Goal: Transaction & Acquisition: Purchase product/service

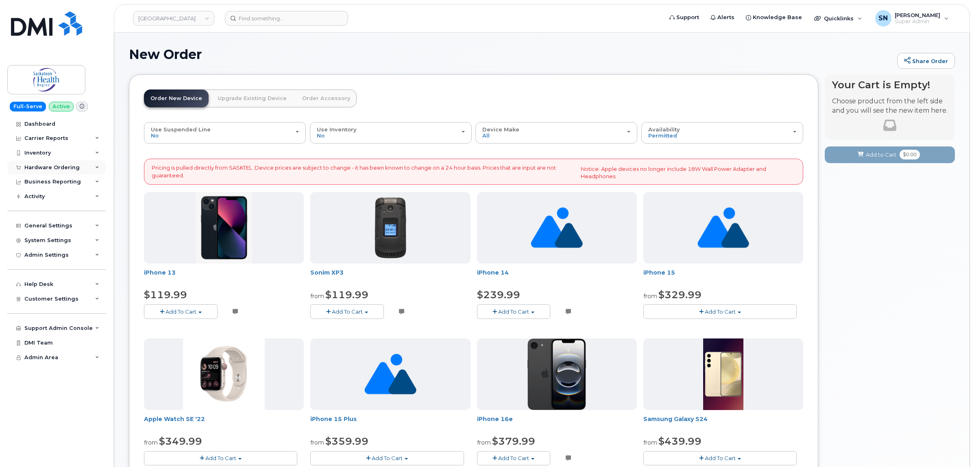
click at [72, 166] on div "Hardware Ordering" at bounding box center [51, 167] width 55 height 7
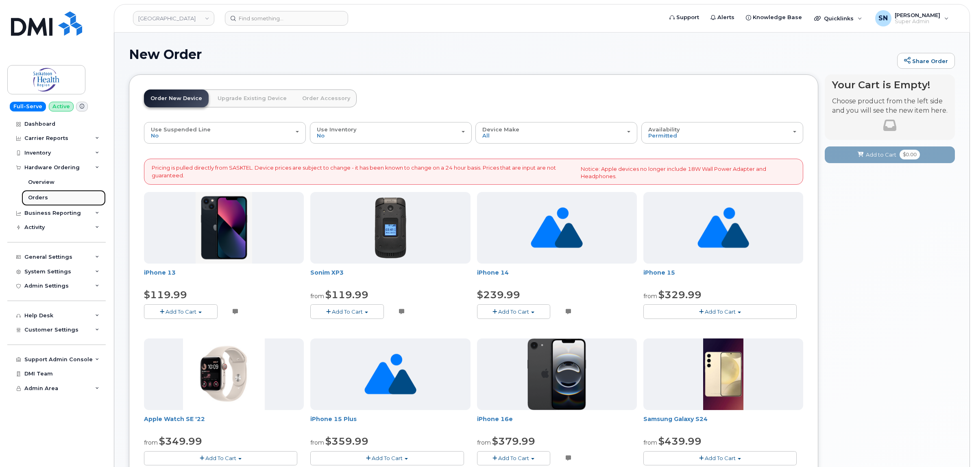
click at [52, 198] on link "Orders" at bounding box center [64, 197] width 84 height 15
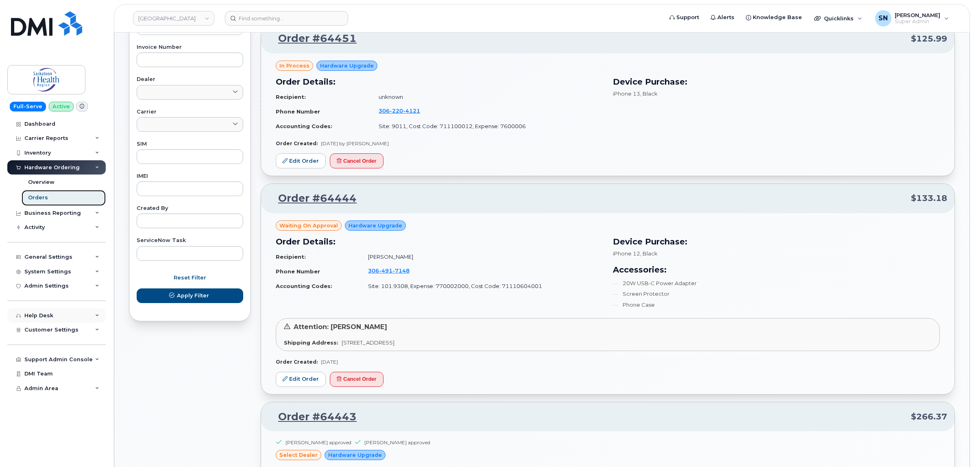
scroll to position [407, 0]
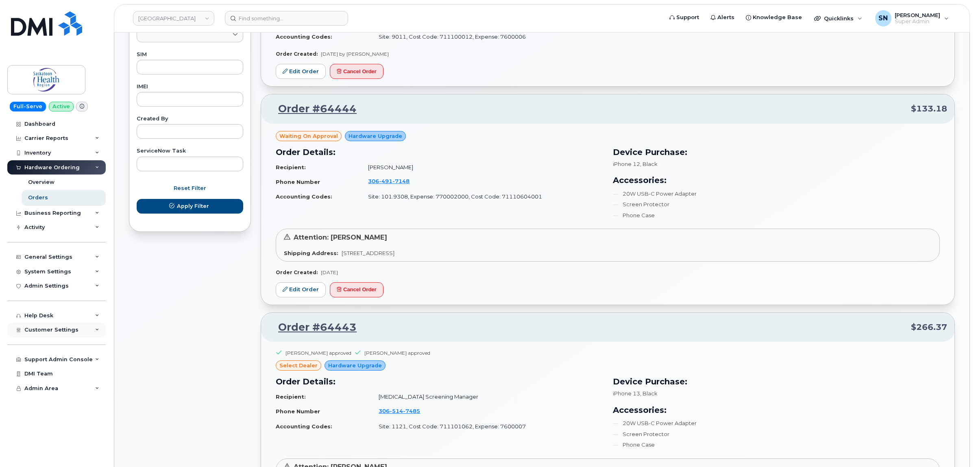
click at [78, 336] on div "Customer Settings" at bounding box center [56, 330] width 98 height 15
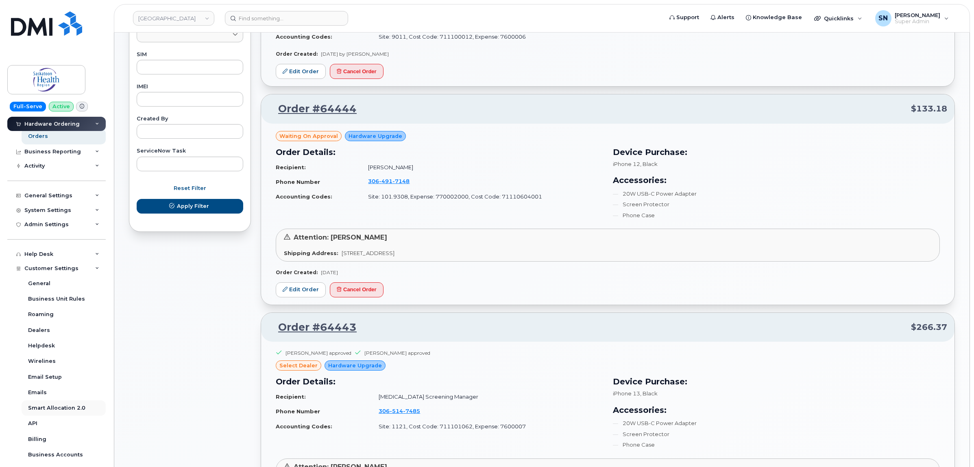
scroll to position [165, 0]
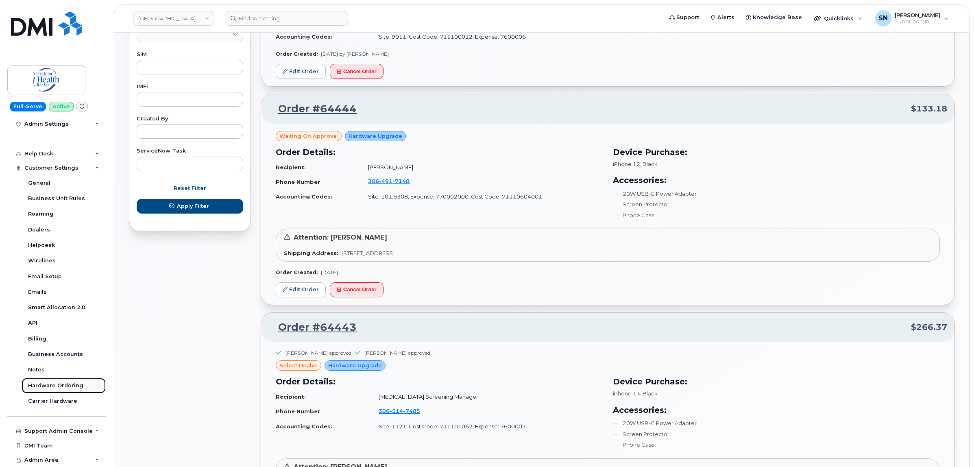
click at [67, 378] on link "Hardware Ordering" at bounding box center [64, 385] width 84 height 15
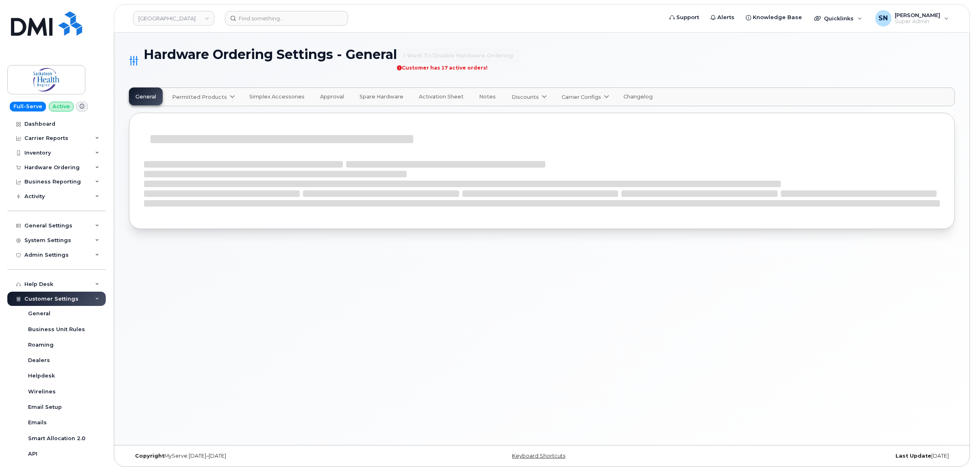
select select "admins"
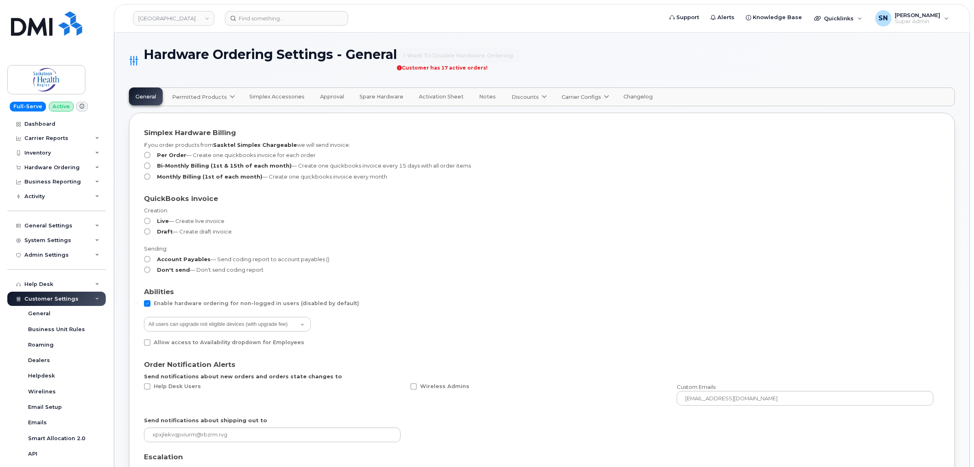
click at [208, 100] on span "Permitted Products" at bounding box center [199, 97] width 55 height 8
click at [204, 120] on div "SaskTel available" at bounding box center [204, 117] width 61 height 10
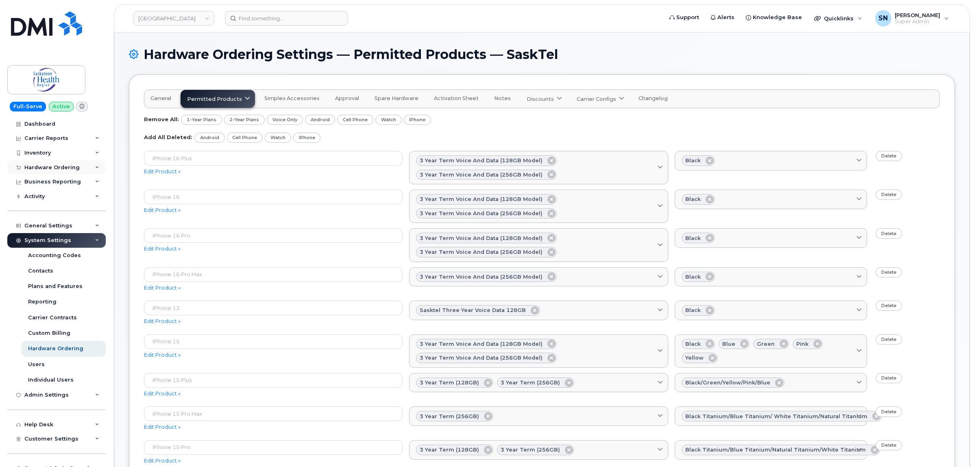
click at [67, 167] on div "Hardware Ordering" at bounding box center [51, 167] width 55 height 7
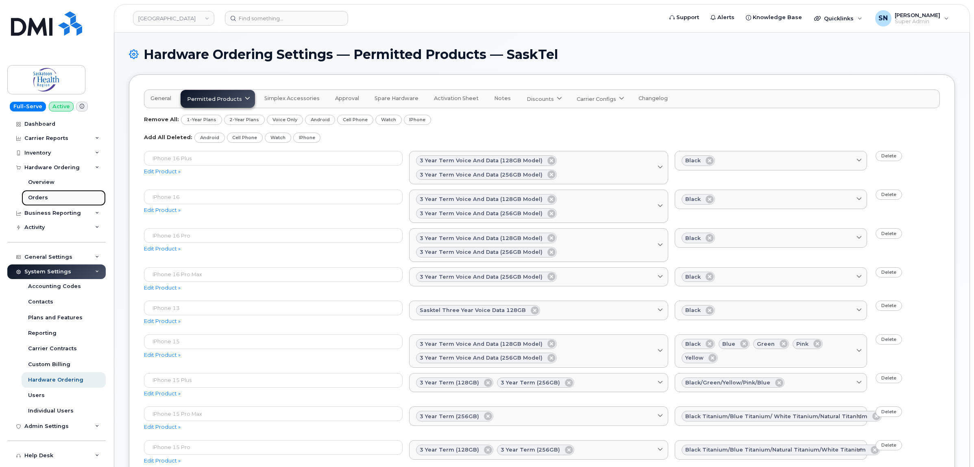
click at [46, 199] on div "Orders" at bounding box center [38, 197] width 20 height 7
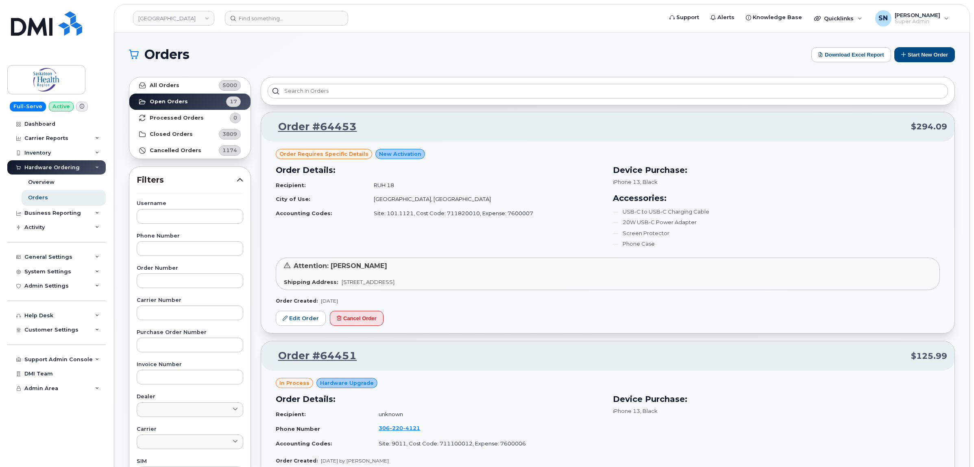
click at [909, 54] on button "Start New Order" at bounding box center [925, 54] width 61 height 15
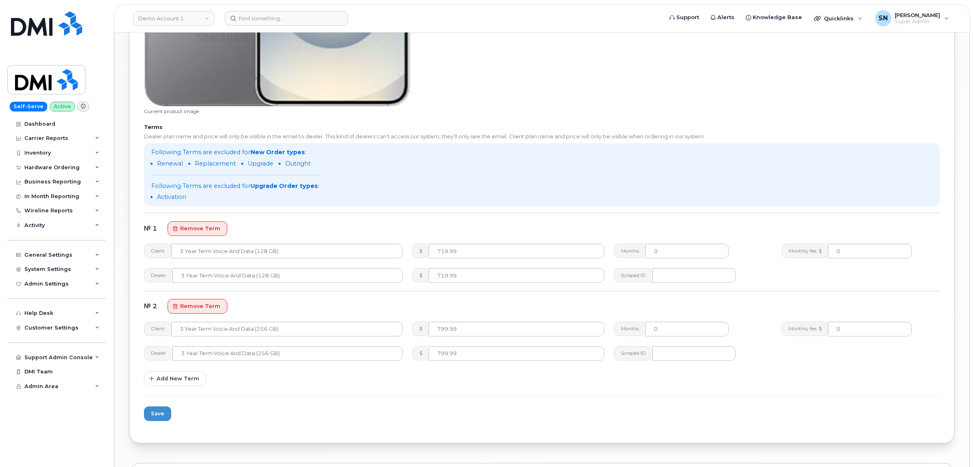
scroll to position [661, 0]
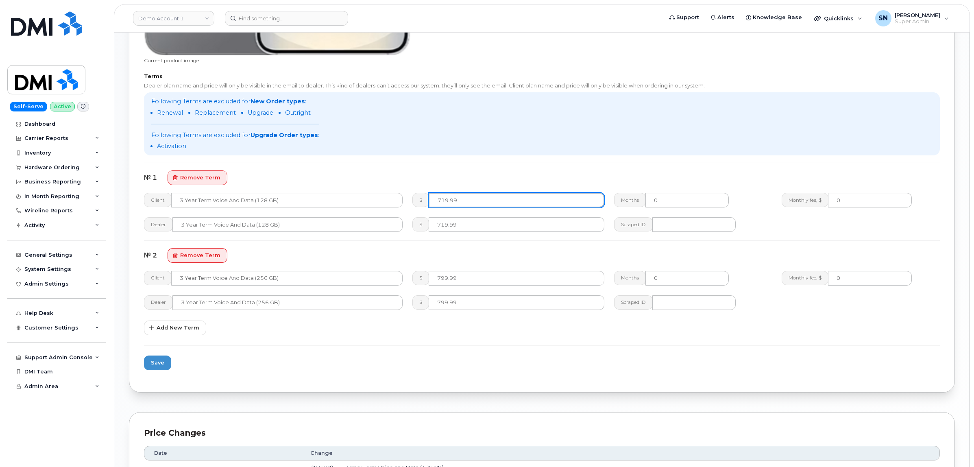
drag, startPoint x: 471, startPoint y: 202, endPoint x: 414, endPoint y: 195, distance: 57.4
click at [414, 195] on div "$ 719.99" at bounding box center [508, 200] width 192 height 15
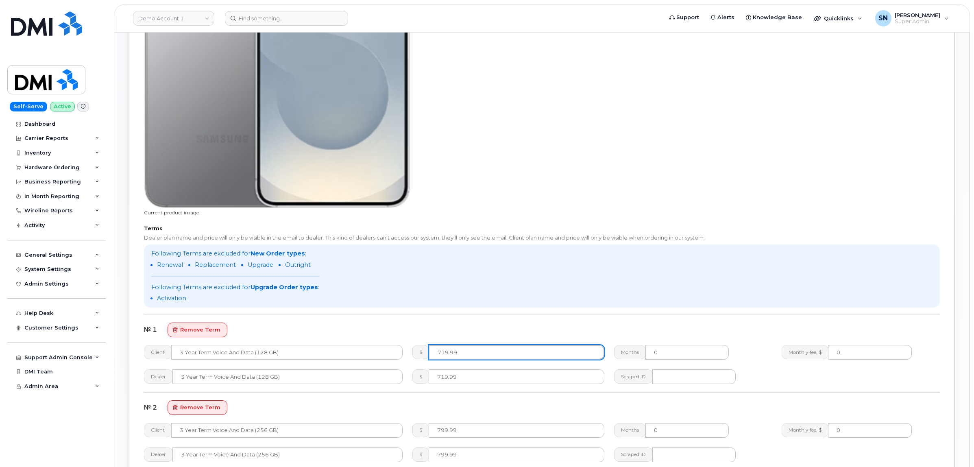
scroll to position [712, 0]
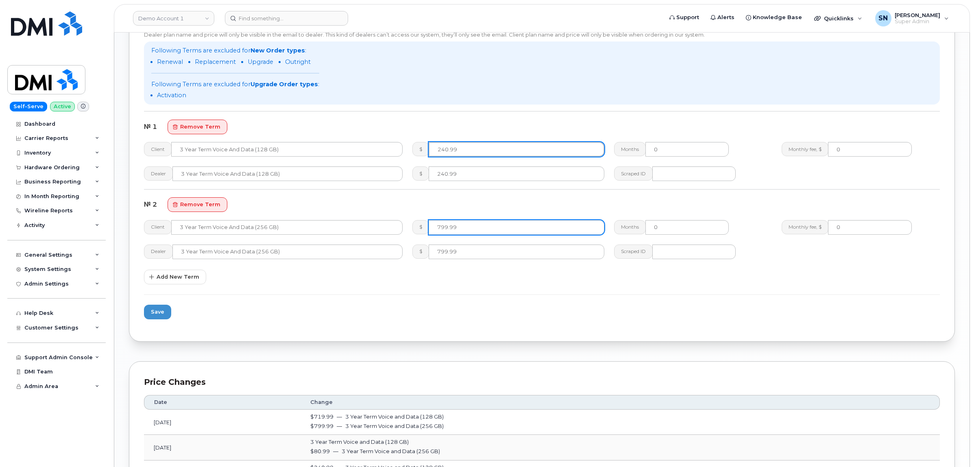
type input "240.99"
drag, startPoint x: 464, startPoint y: 227, endPoint x: 410, endPoint y: 224, distance: 54.2
click at [411, 225] on div "$ 799.99" at bounding box center [508, 227] width 201 height 24
type input "320.99"
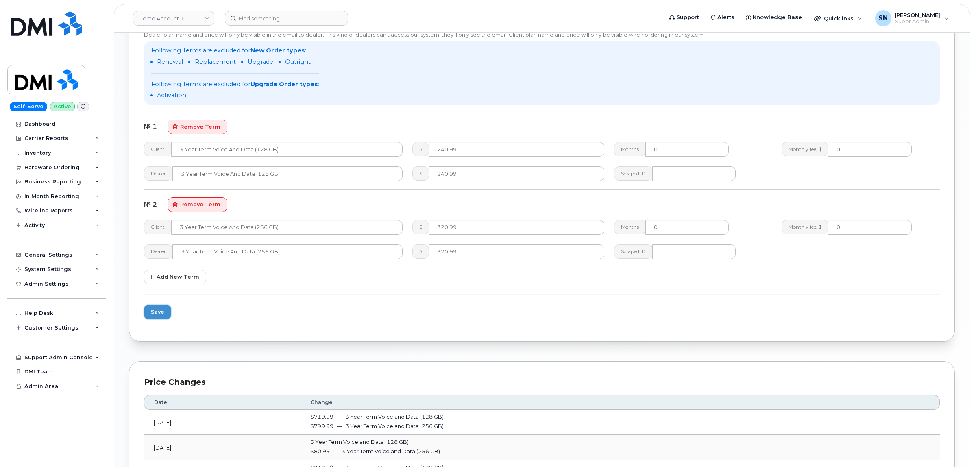
click at [162, 311] on span "Save" at bounding box center [157, 312] width 13 height 8
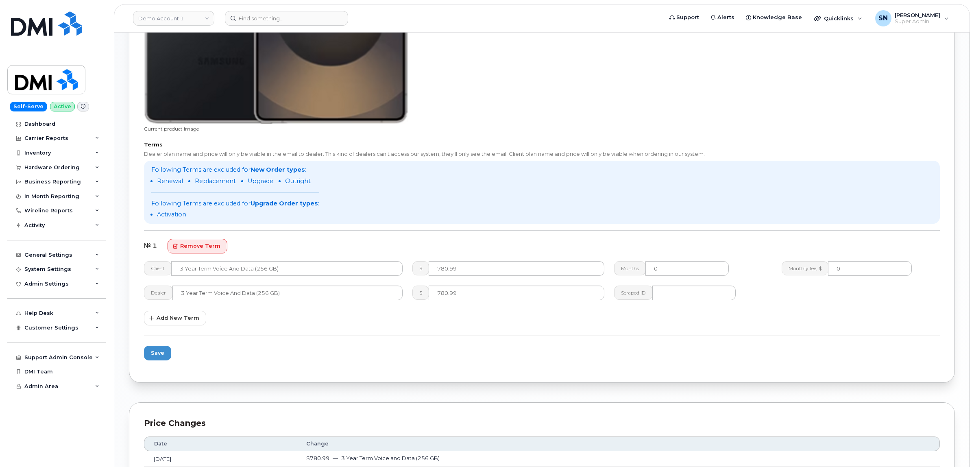
scroll to position [712, 0]
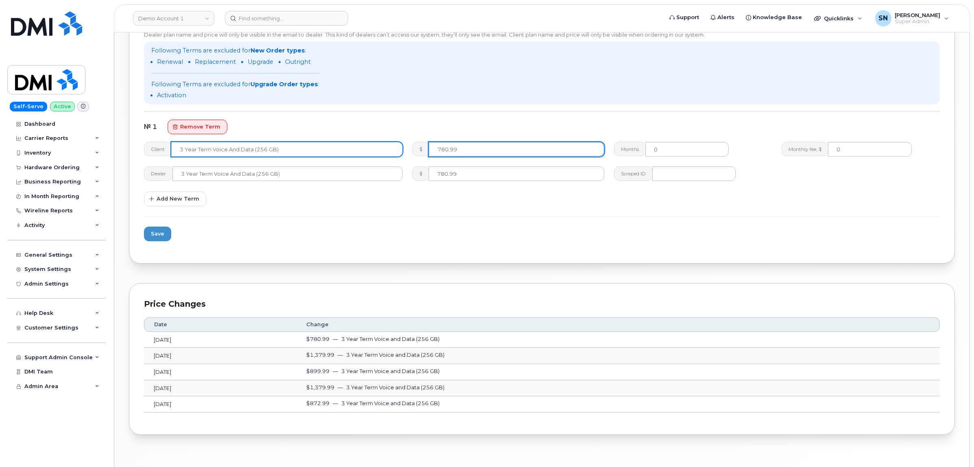
drag, startPoint x: 462, startPoint y: 151, endPoint x: 390, endPoint y: 150, distance: 72.0
click at [391, 150] on div "Client 3 Year Term Voice and Data (256 GB) $ 780.99 Months 0 Monthly fee, $ 0" at bounding box center [542, 149] width 806 height 24
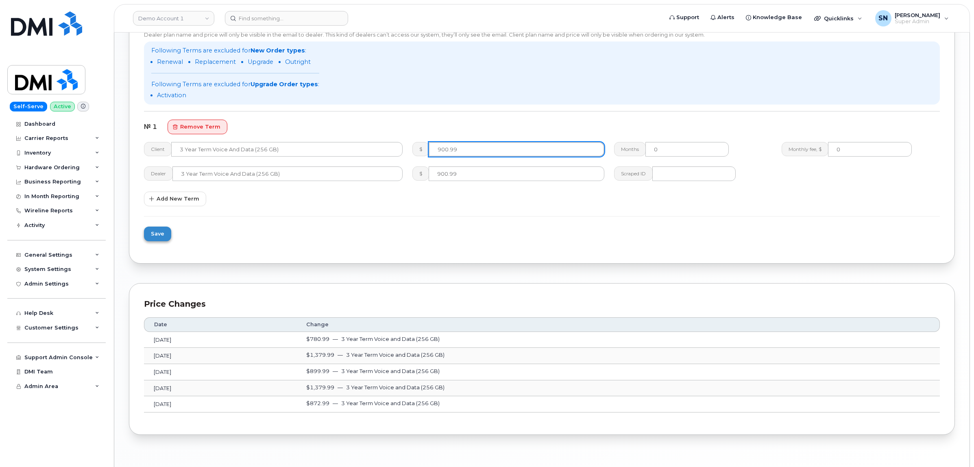
type input "900.99"
click at [155, 235] on span "Save" at bounding box center [157, 234] width 13 height 8
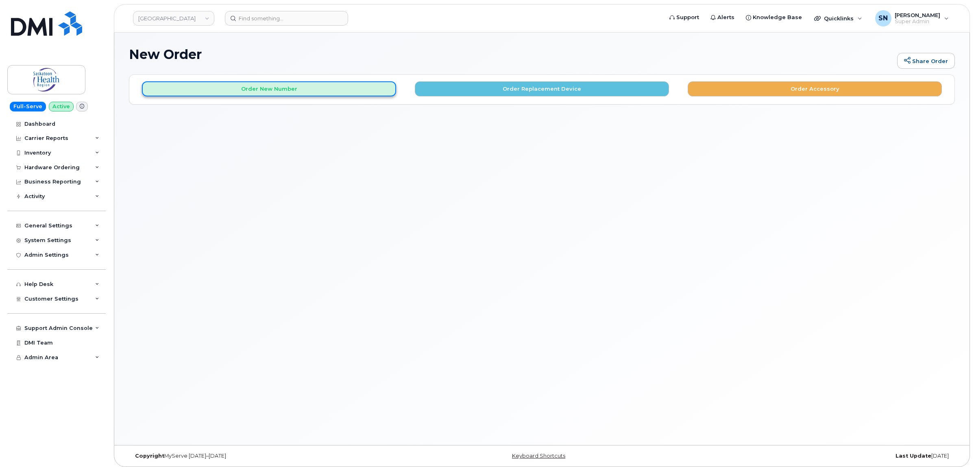
click at [258, 94] on button "Order New Number" at bounding box center [269, 88] width 254 height 15
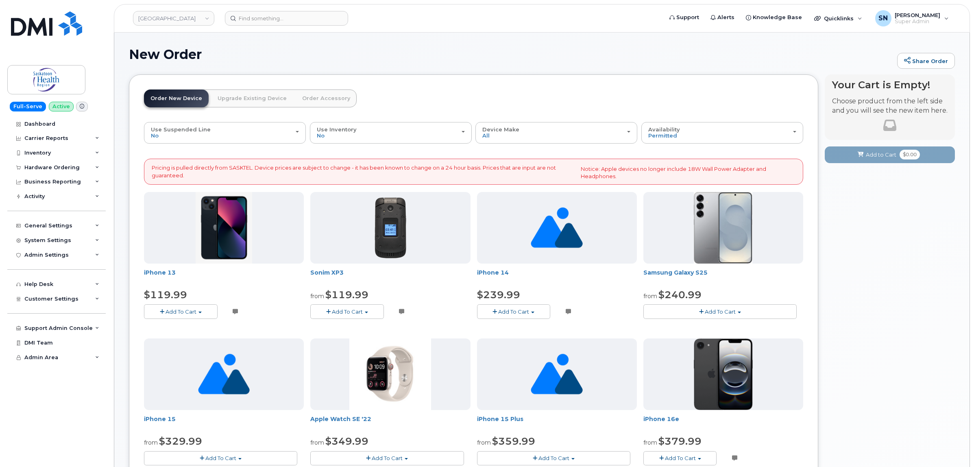
scroll to position [203, 0]
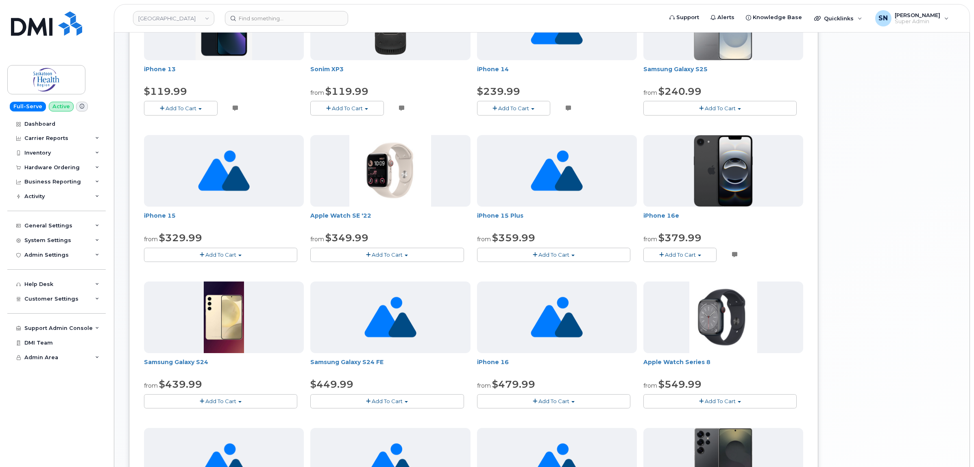
click at [757, 108] on button "Add To Cart" at bounding box center [720, 108] width 153 height 14
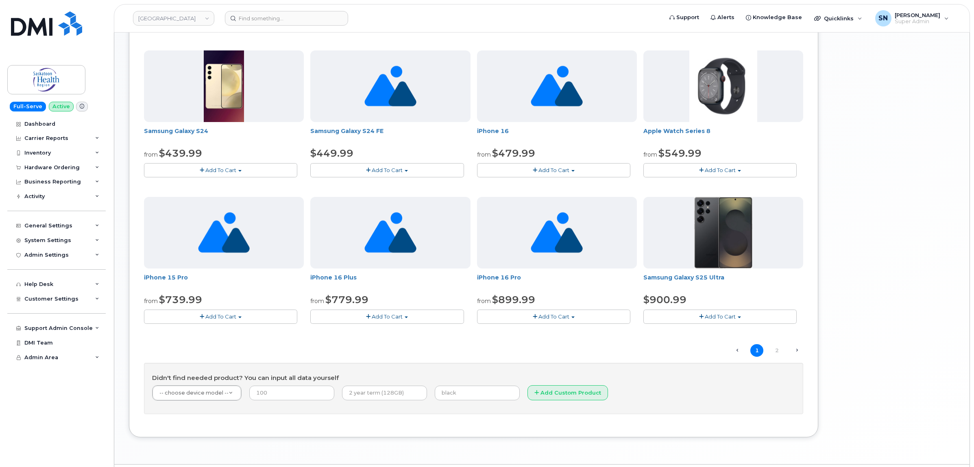
scroll to position [459, 0]
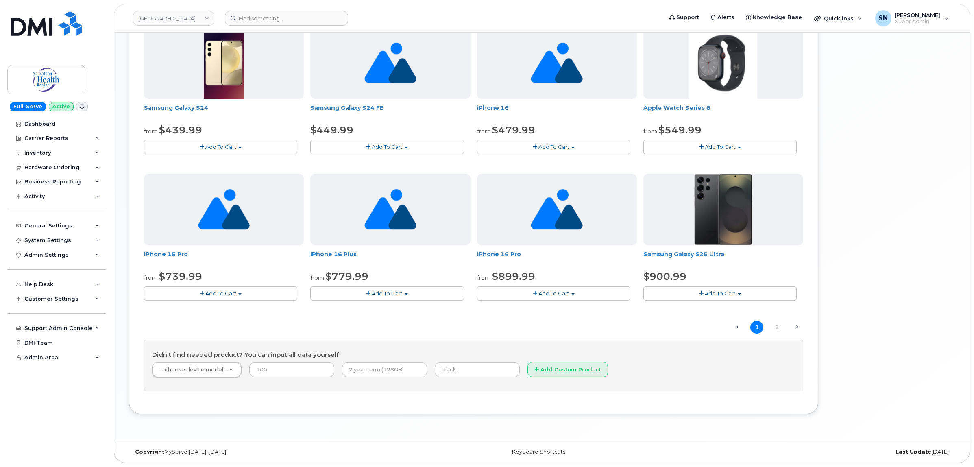
click at [683, 295] on button "Add To Cart" at bounding box center [720, 293] width 153 height 14
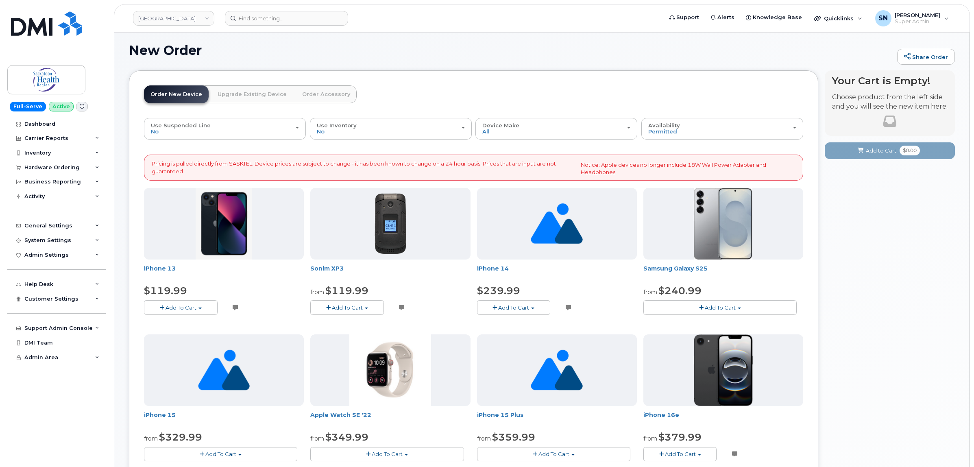
scroll to position [0, 0]
